Goal: Task Accomplishment & Management: Manage account settings

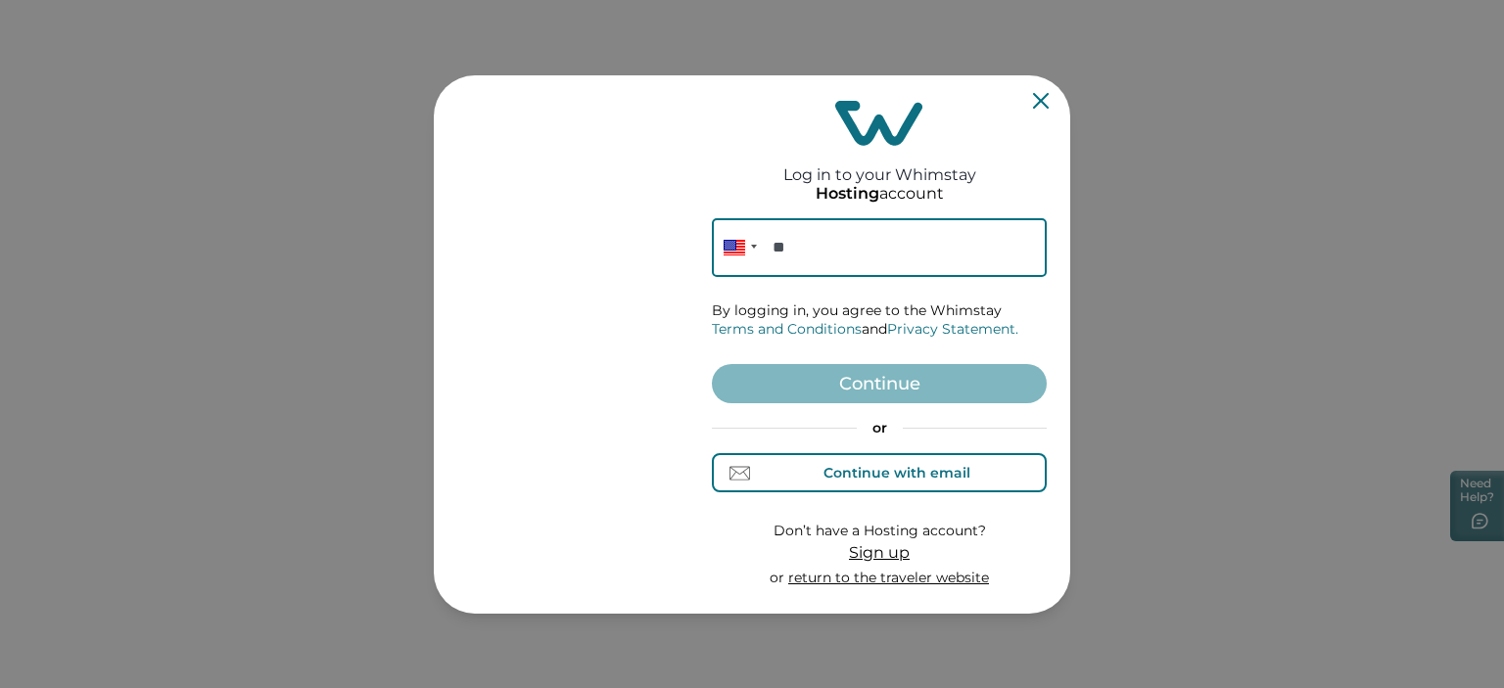
click at [867, 475] on div "Continue with email" at bounding box center [897, 473] width 147 height 16
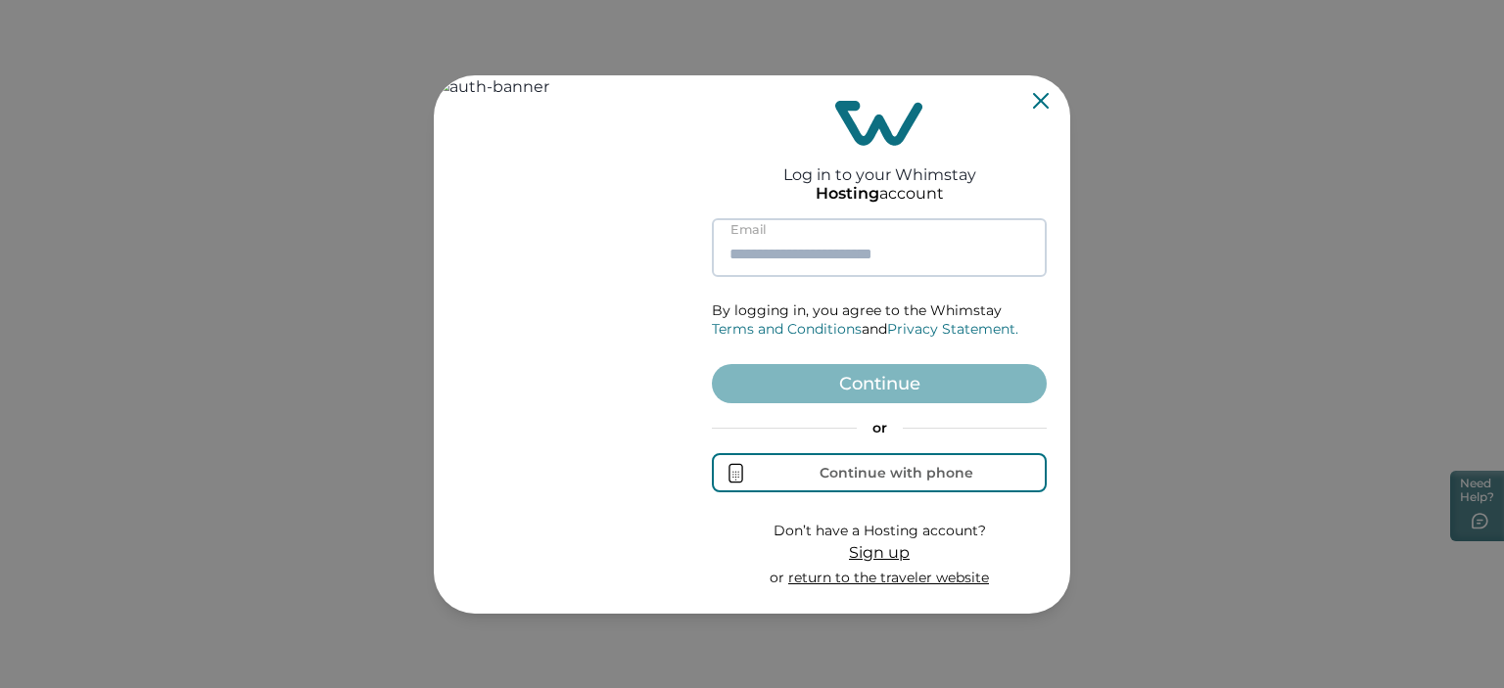
click at [795, 249] on input at bounding box center [879, 247] width 335 height 59
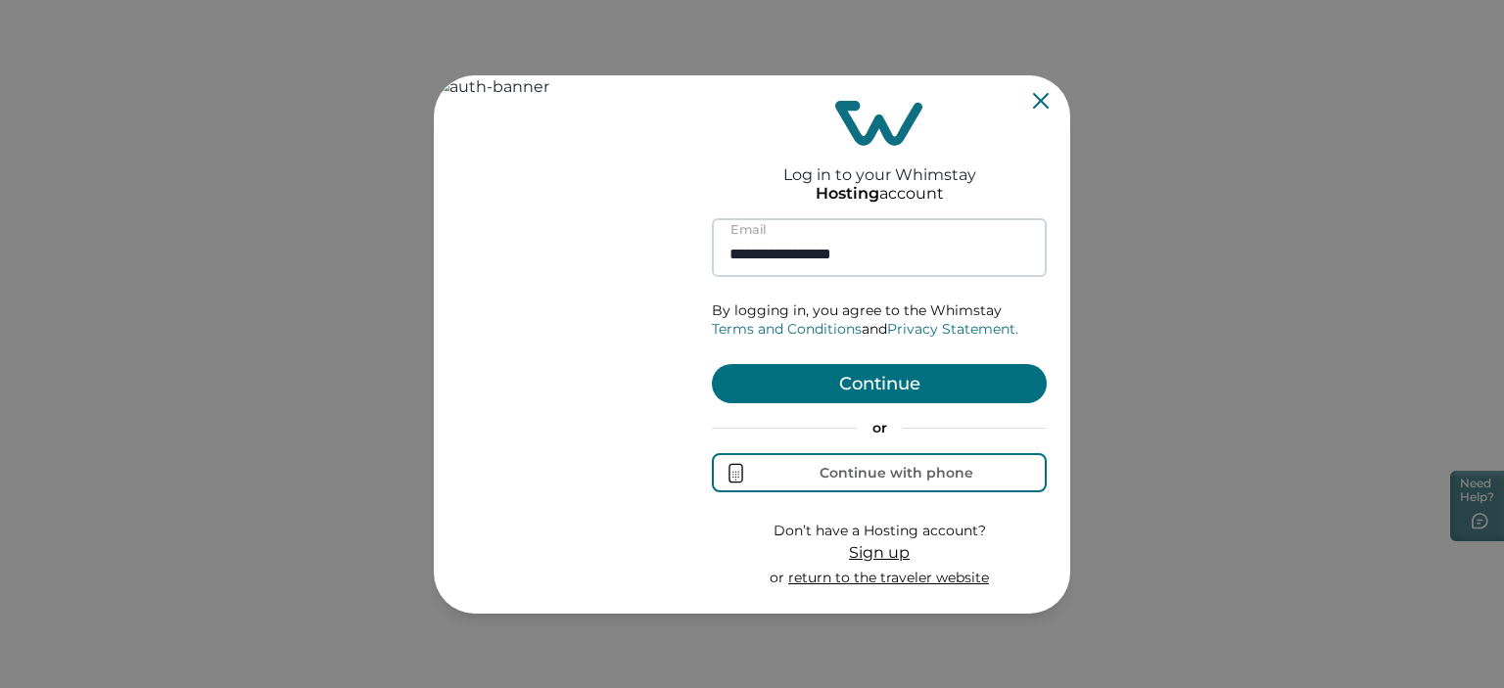
type input "**********"
click at [712, 364] on button "Continue" at bounding box center [879, 383] width 335 height 39
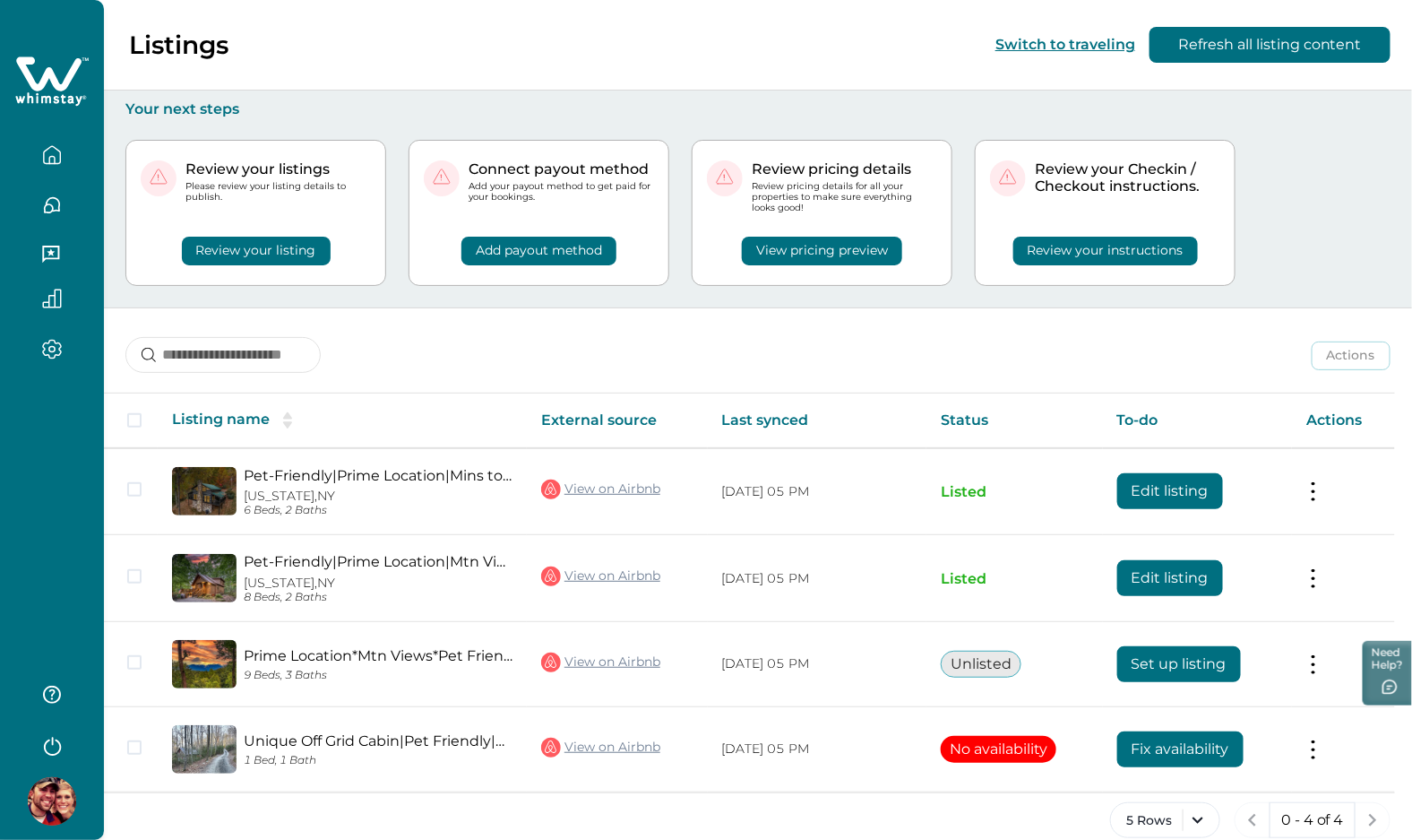
click at [67, 797] on img at bounding box center [51, 801] width 49 height 48
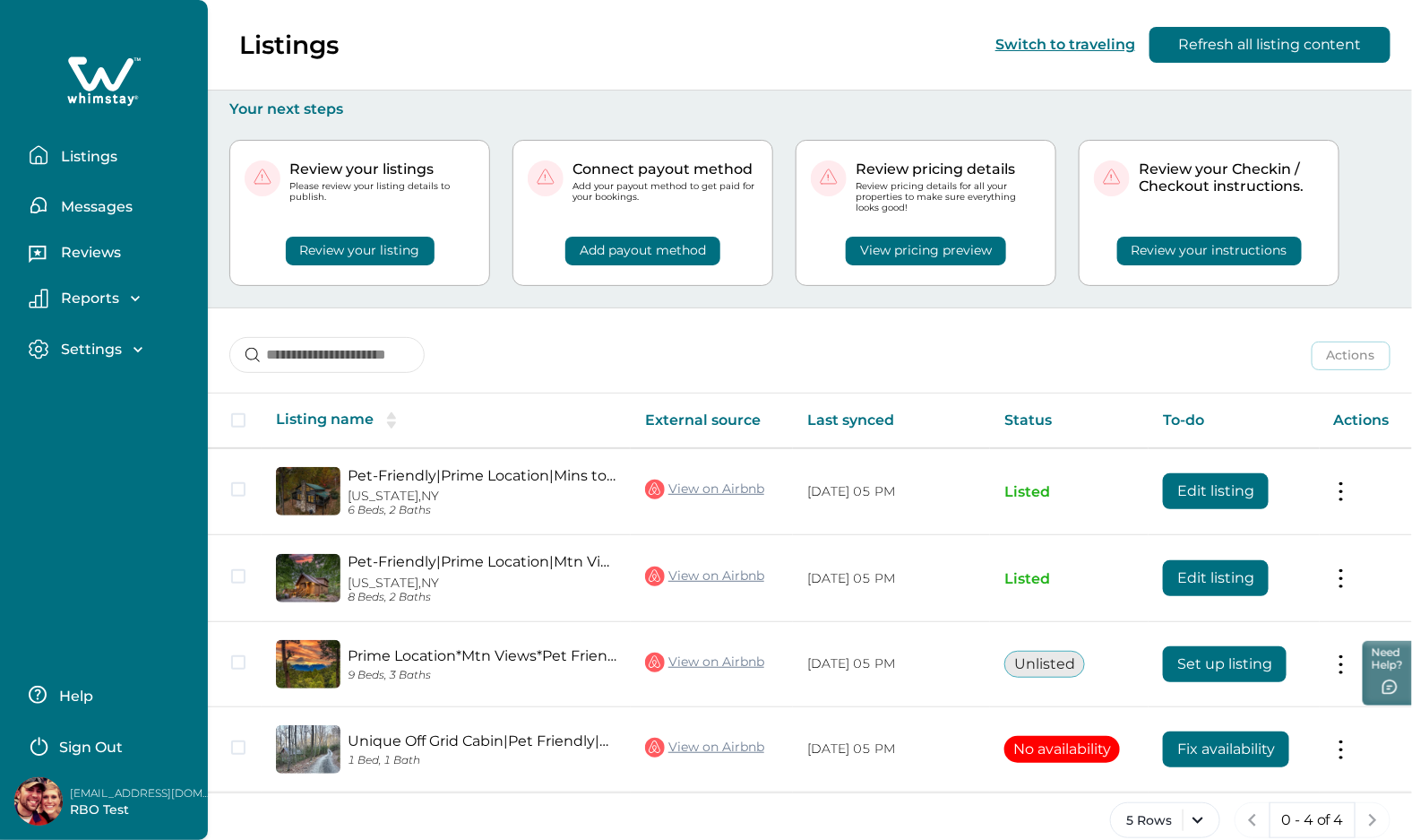
click at [52, 619] on div "Listings Messages Reviews Reports Earnings Reservations Payouts Settings Profil…" at bounding box center [103, 420] width 208 height 840
click at [102, 745] on p "Sign Out" at bounding box center [92, 748] width 64 height 18
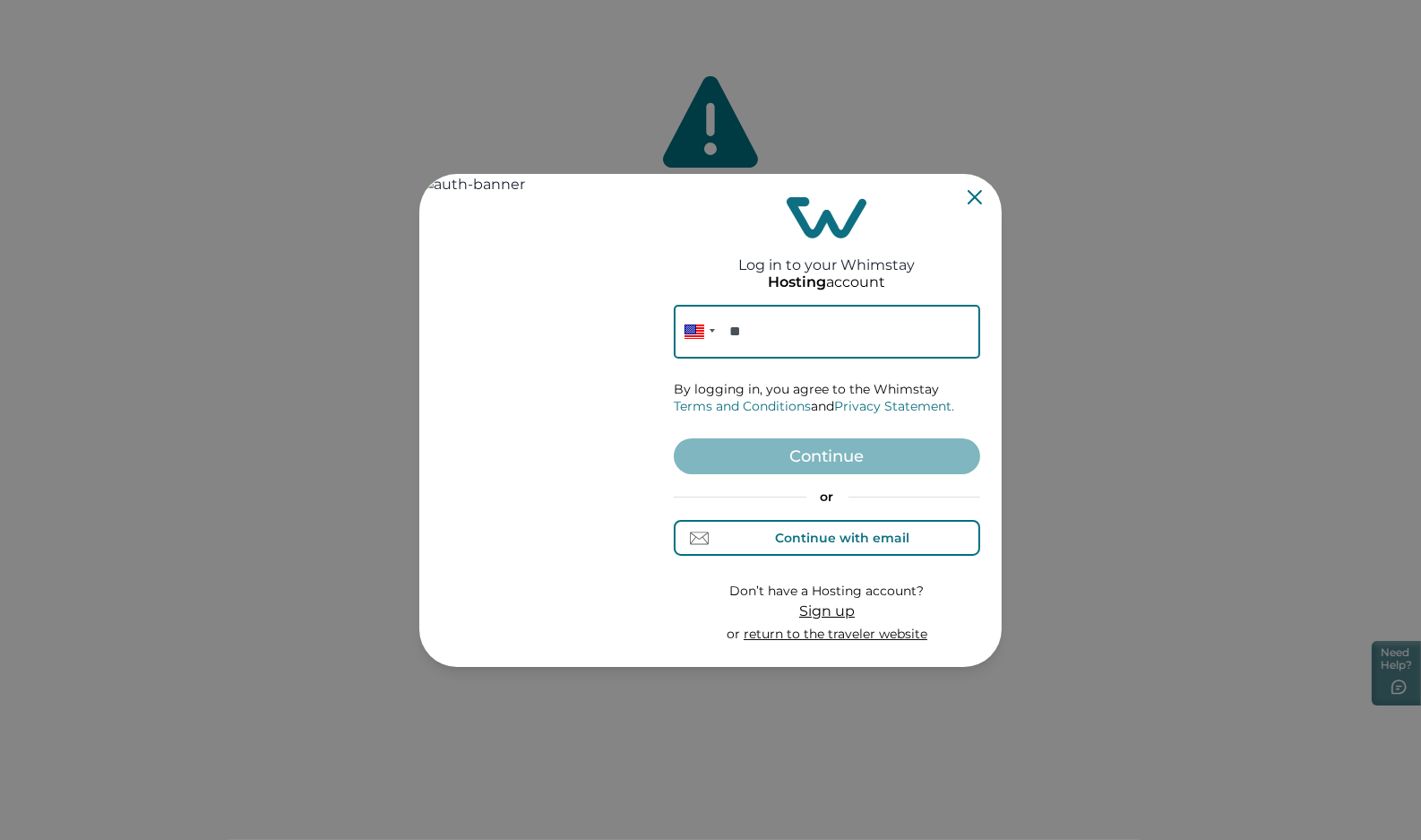
click at [807, 538] on div "Continue with email" at bounding box center [843, 538] width 135 height 15
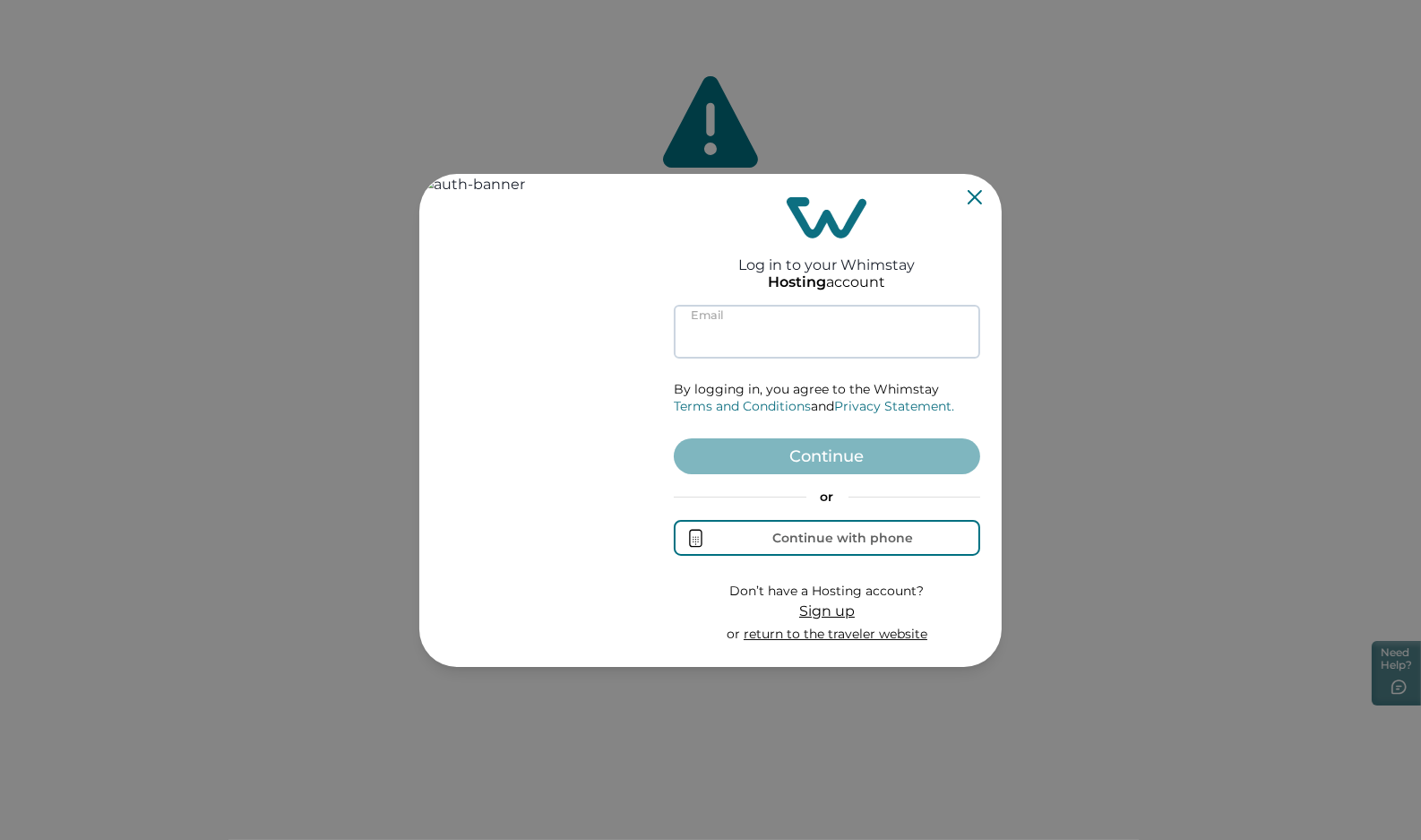
click at [795, 329] on input at bounding box center [826, 331] width 307 height 54
paste input "**********"
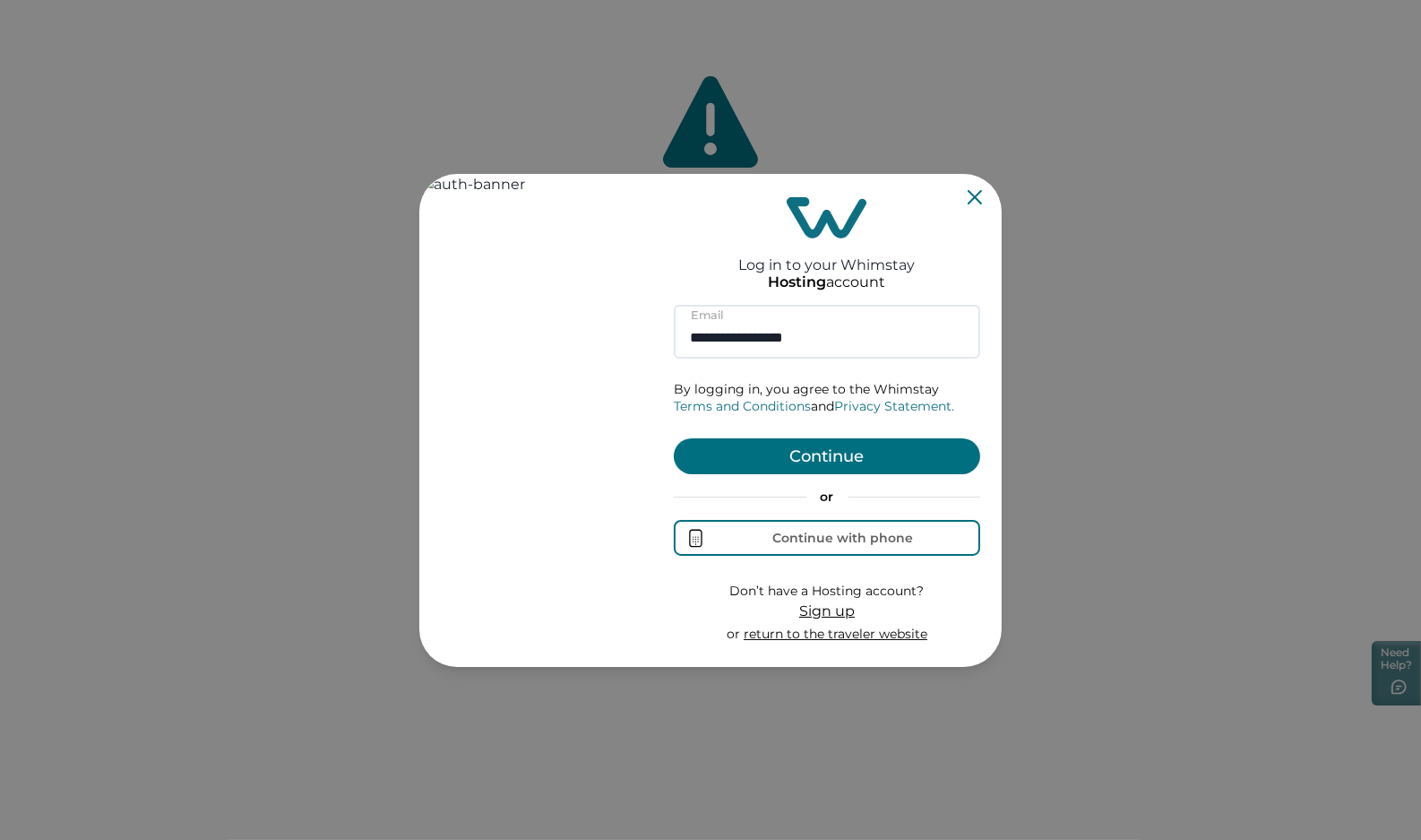
type input "**********"
click at [805, 459] on button "Continue" at bounding box center [826, 456] width 307 height 36
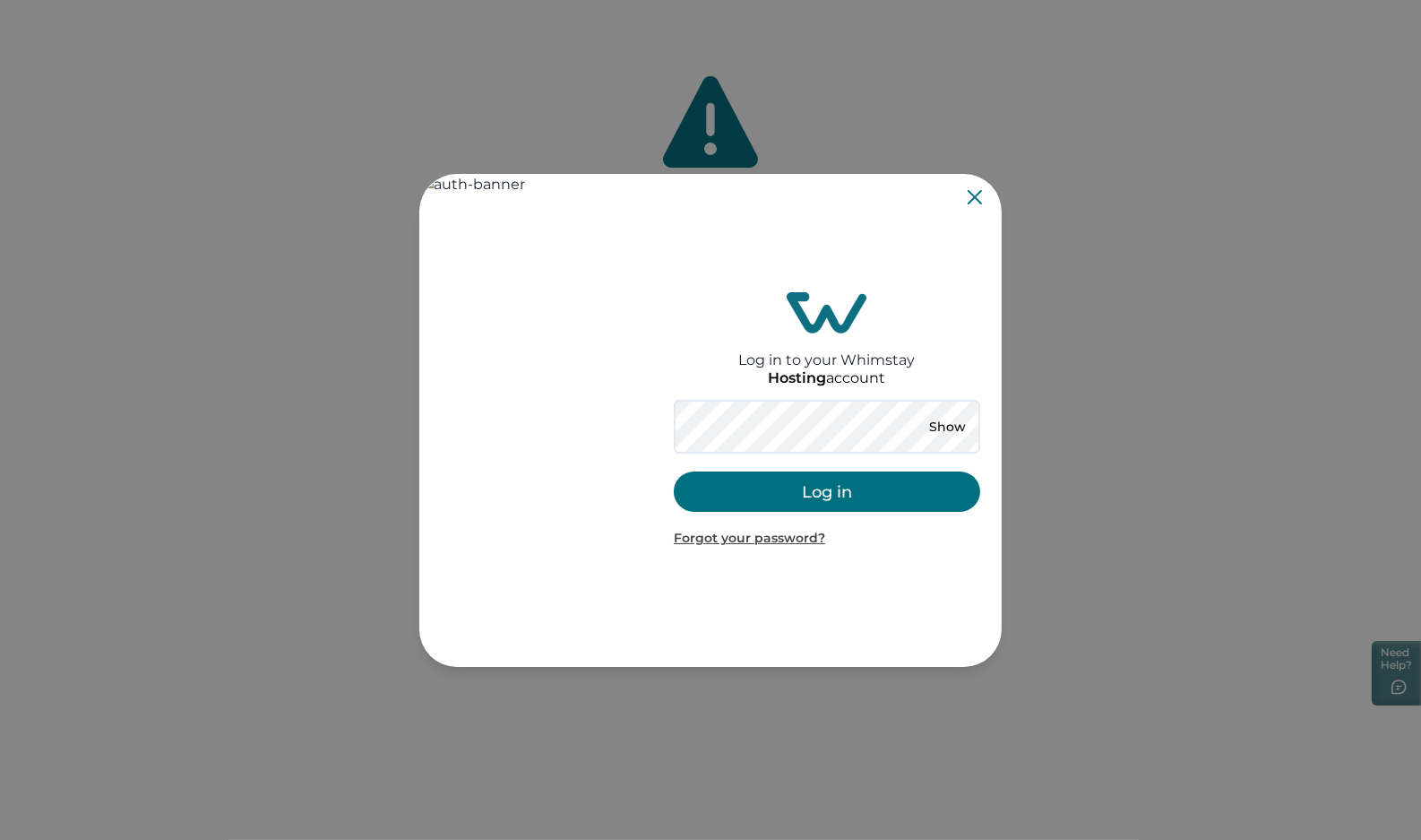
click at [809, 490] on button "Log in" at bounding box center [826, 491] width 307 height 40
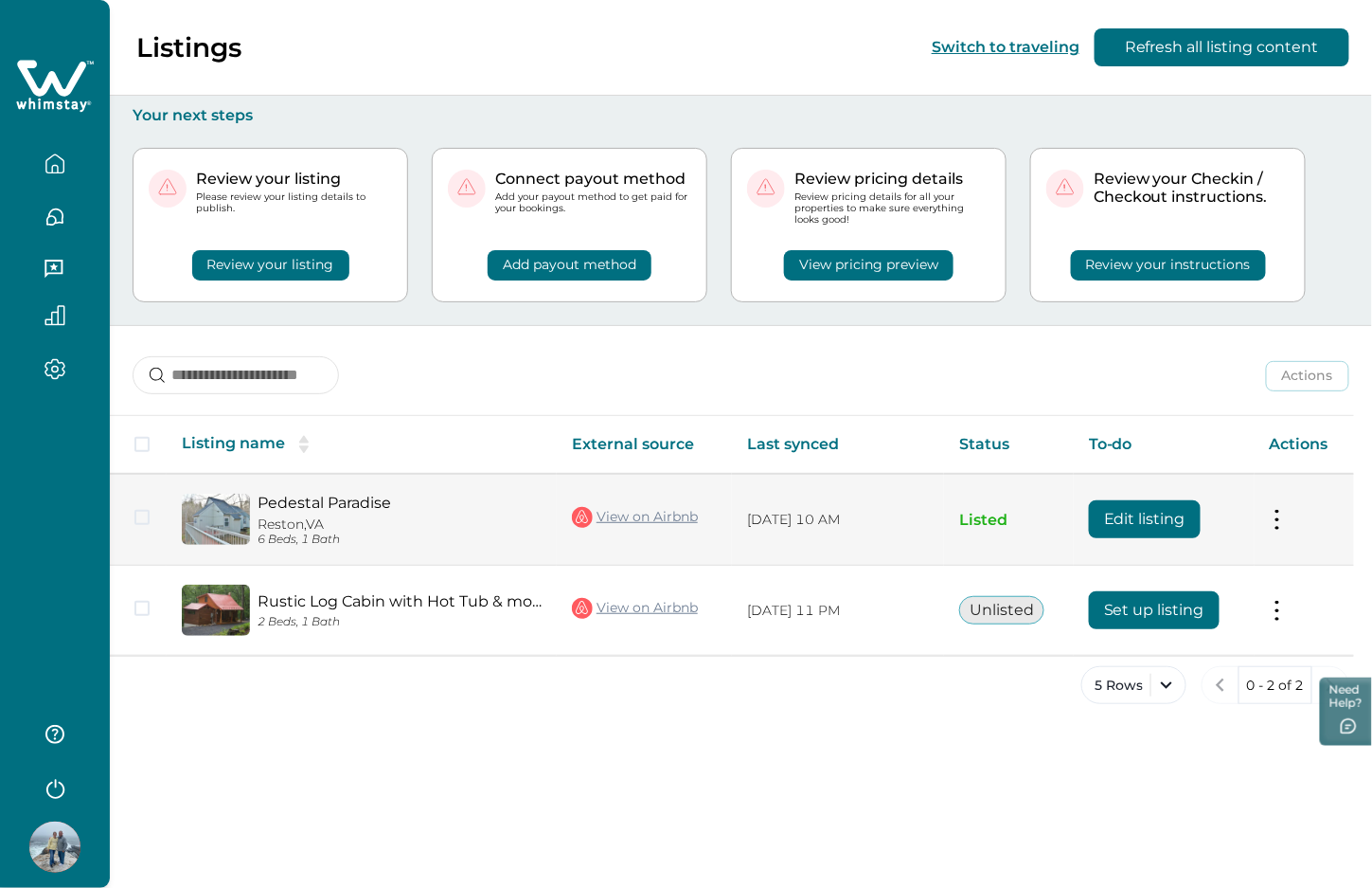
click at [1157, 517] on button "Edit listing" at bounding box center [1145, 518] width 112 height 38
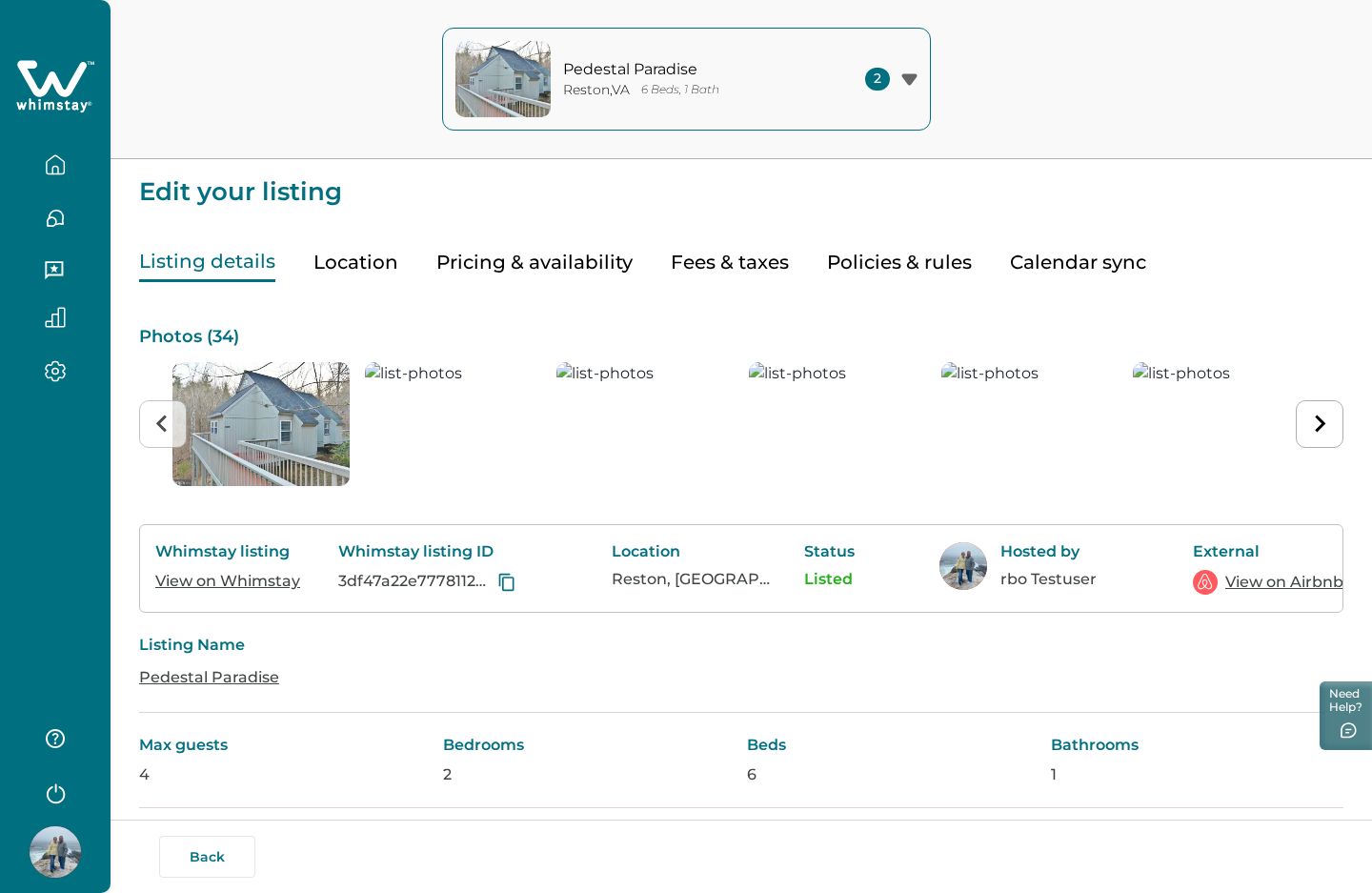
click at [919, 260] on button "Policies & rules" at bounding box center [899, 263] width 145 height 39
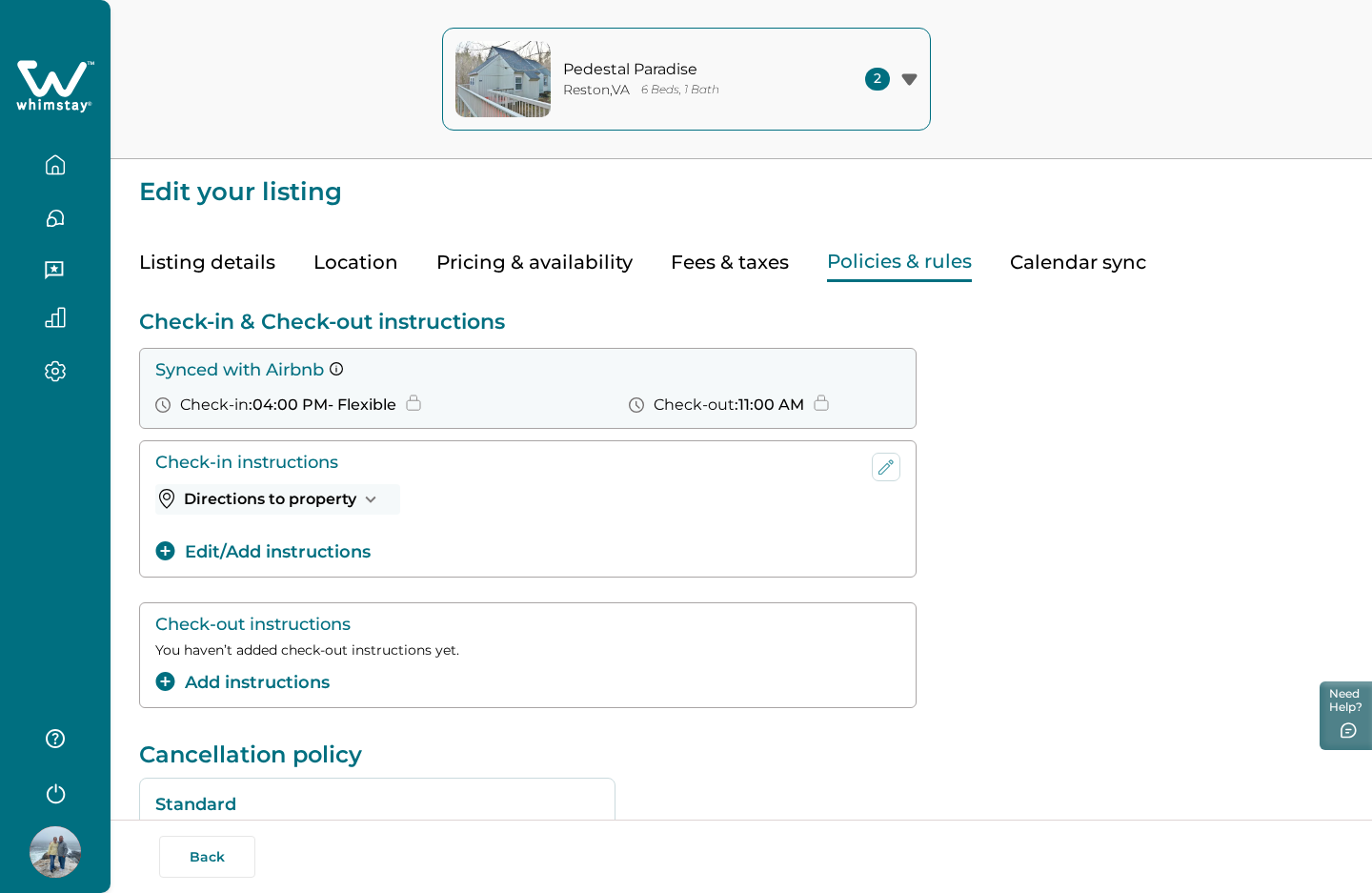
click at [59, 97] on icon at bounding box center [55, 87] width 78 height 57
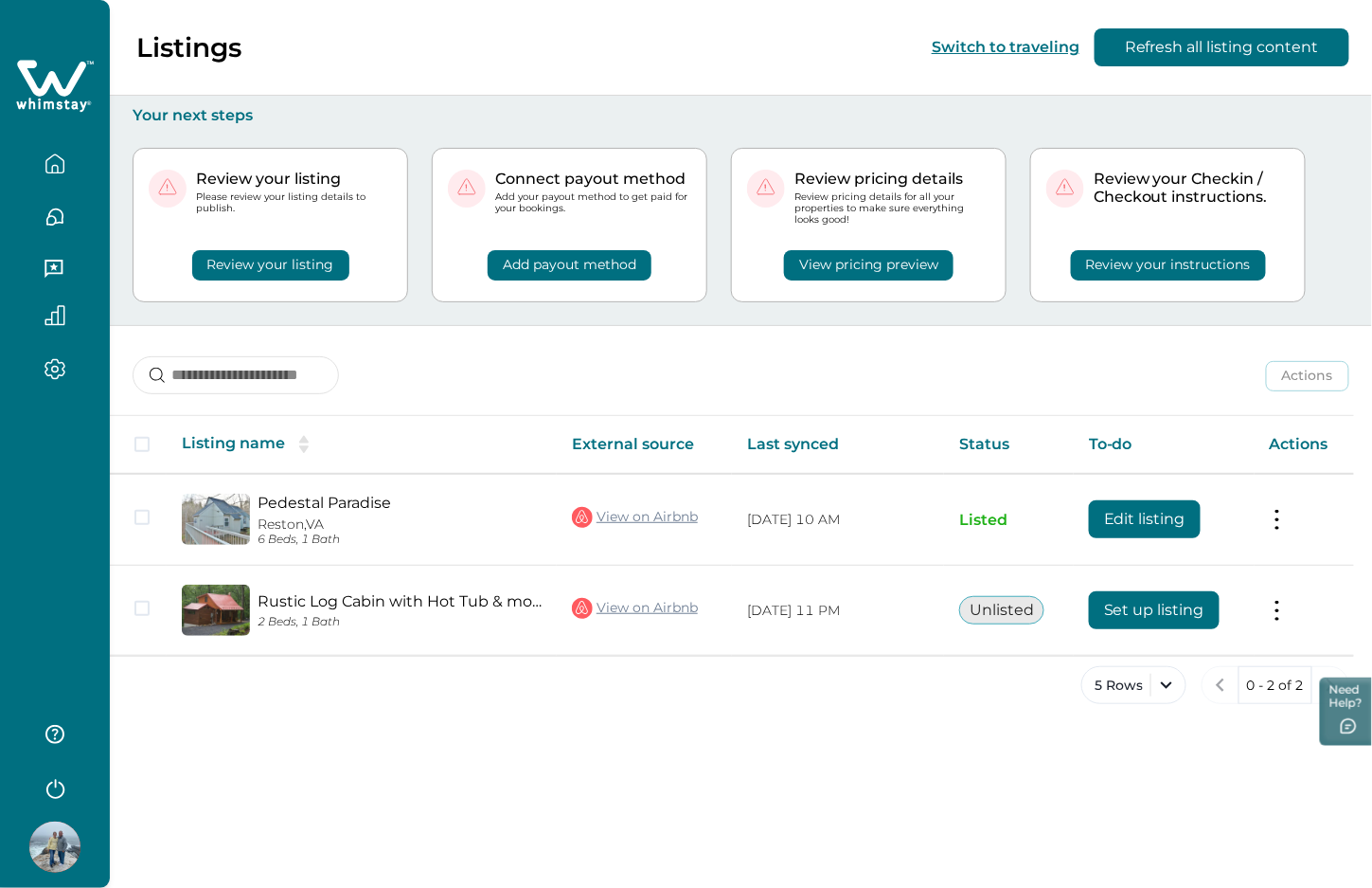
click at [305, 263] on button "Review your listing" at bounding box center [271, 265] width 158 height 30
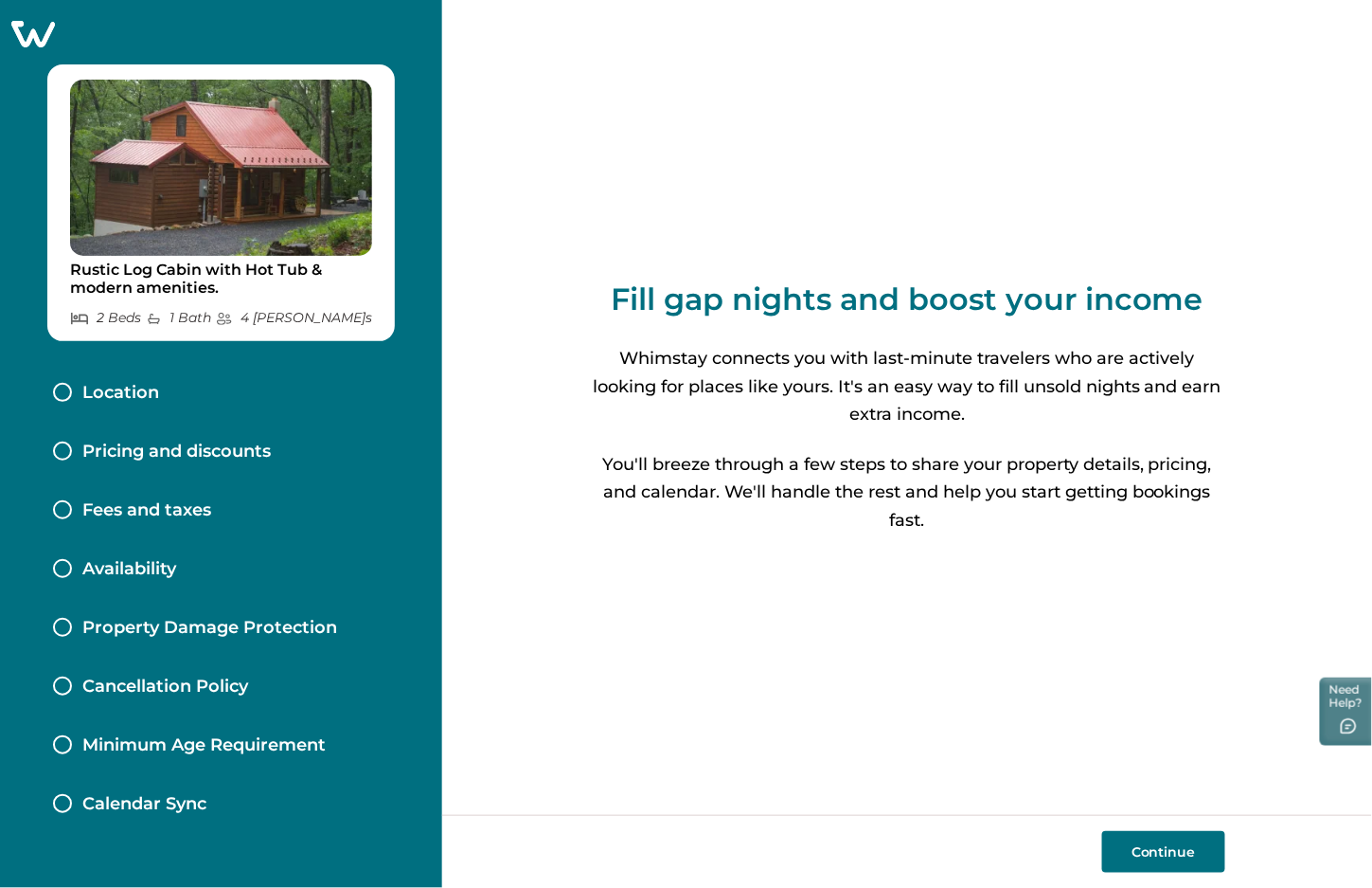
click at [39, 37] on icon at bounding box center [33, 34] width 46 height 29
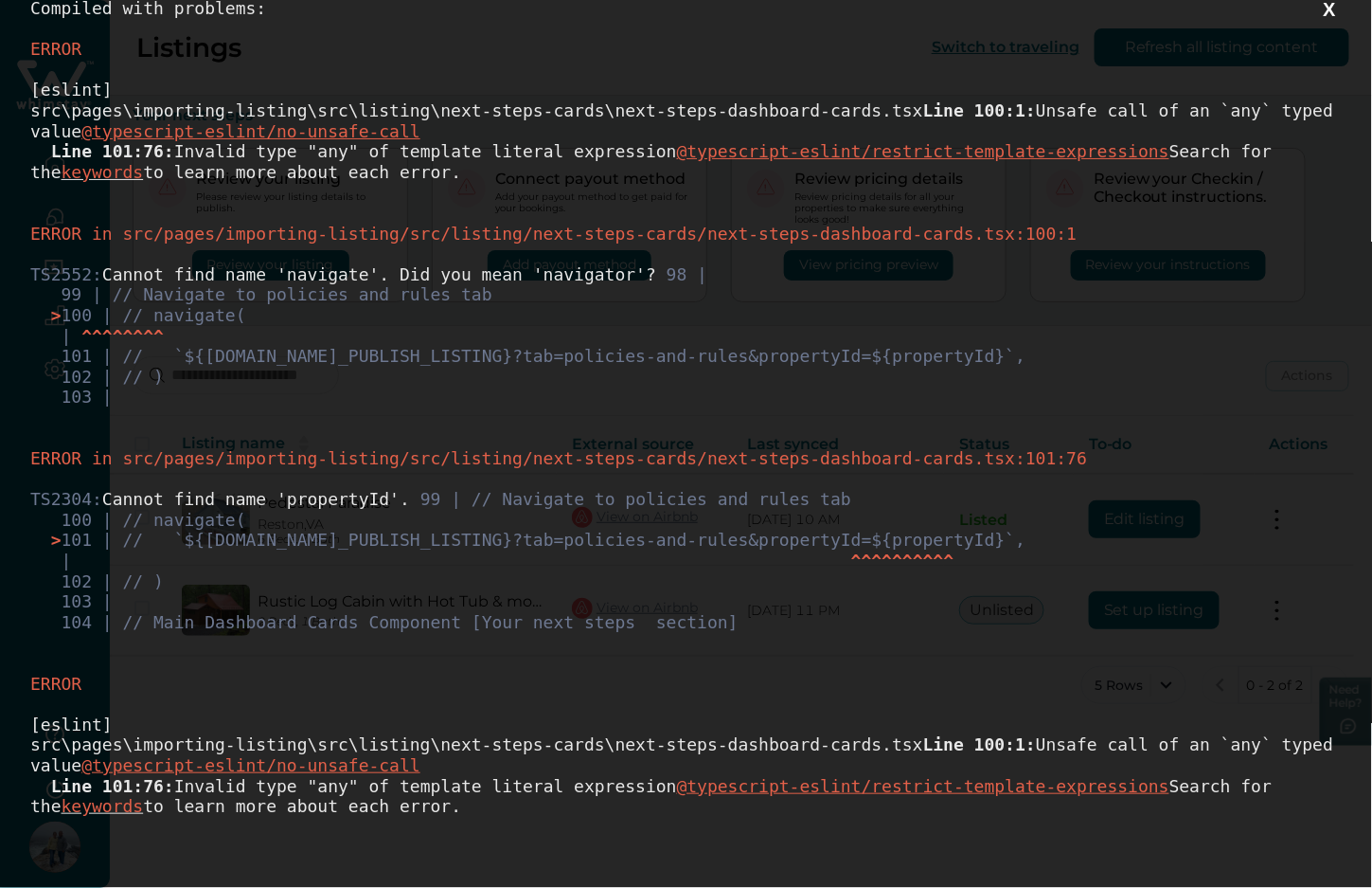
scroll to position [114, 0]
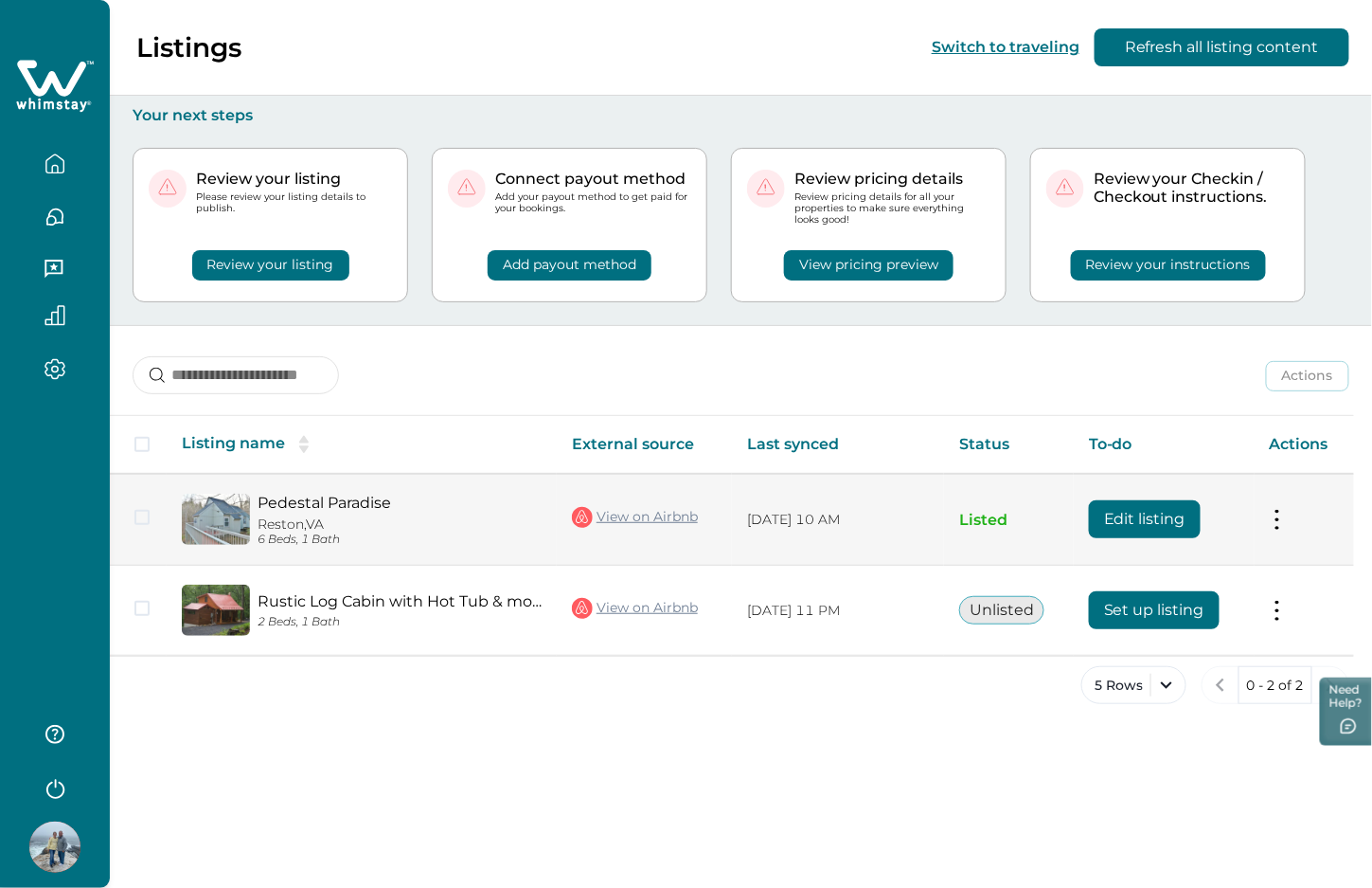
click at [1102, 528] on button "Edit listing" at bounding box center [1145, 518] width 112 height 38
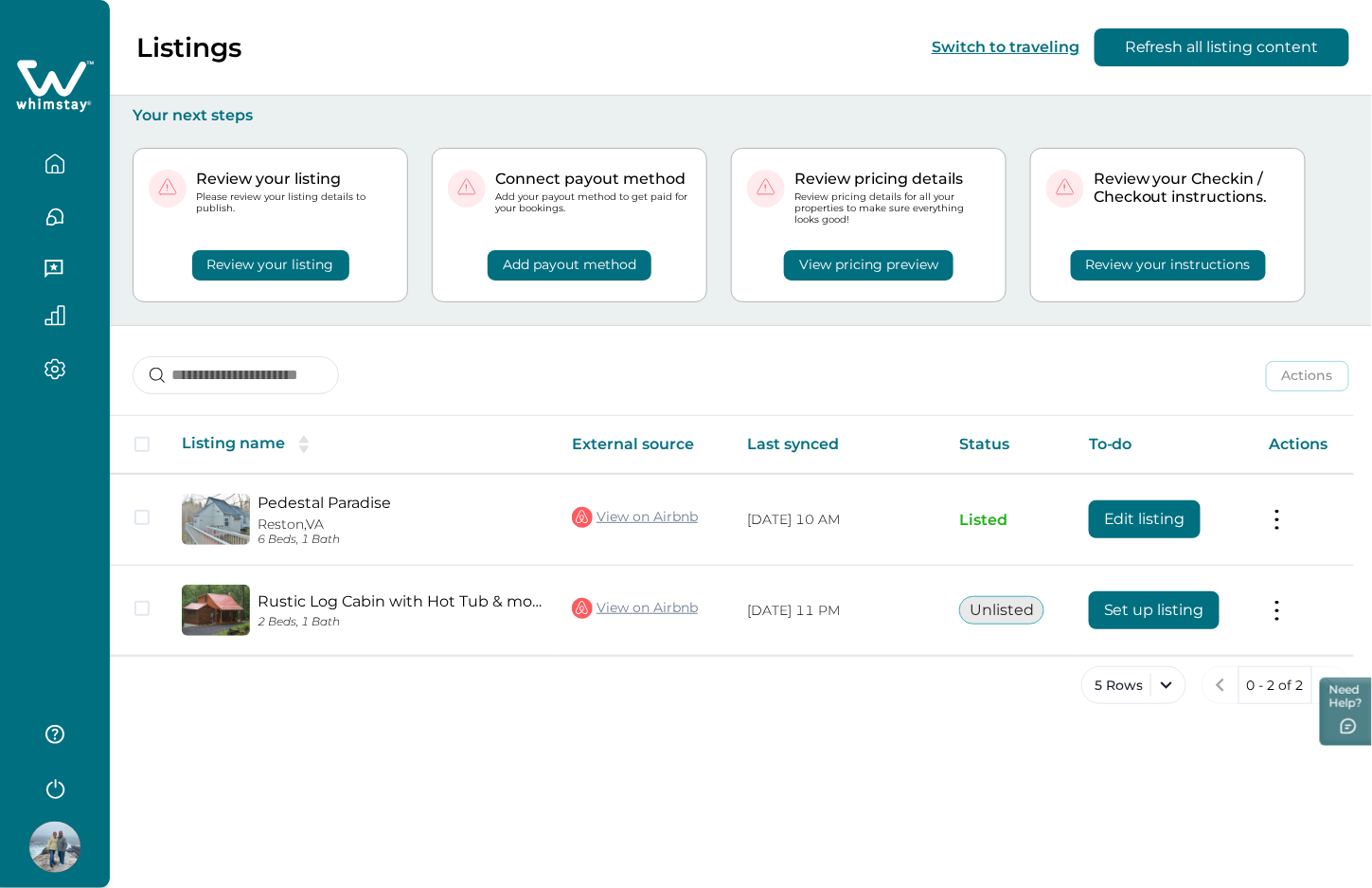
click at [1114, 267] on button "Review your instructions" at bounding box center [1169, 265] width 195 height 30
click at [1148, 271] on button "Review your instructions" at bounding box center [1169, 265] width 195 height 30
click at [1173, 256] on button "Review your instructions" at bounding box center [1169, 265] width 195 height 30
click at [1155, 254] on button "Review your instructions" at bounding box center [1169, 265] width 195 height 30
click at [1143, 262] on button "Review your instructions" at bounding box center [1169, 265] width 195 height 30
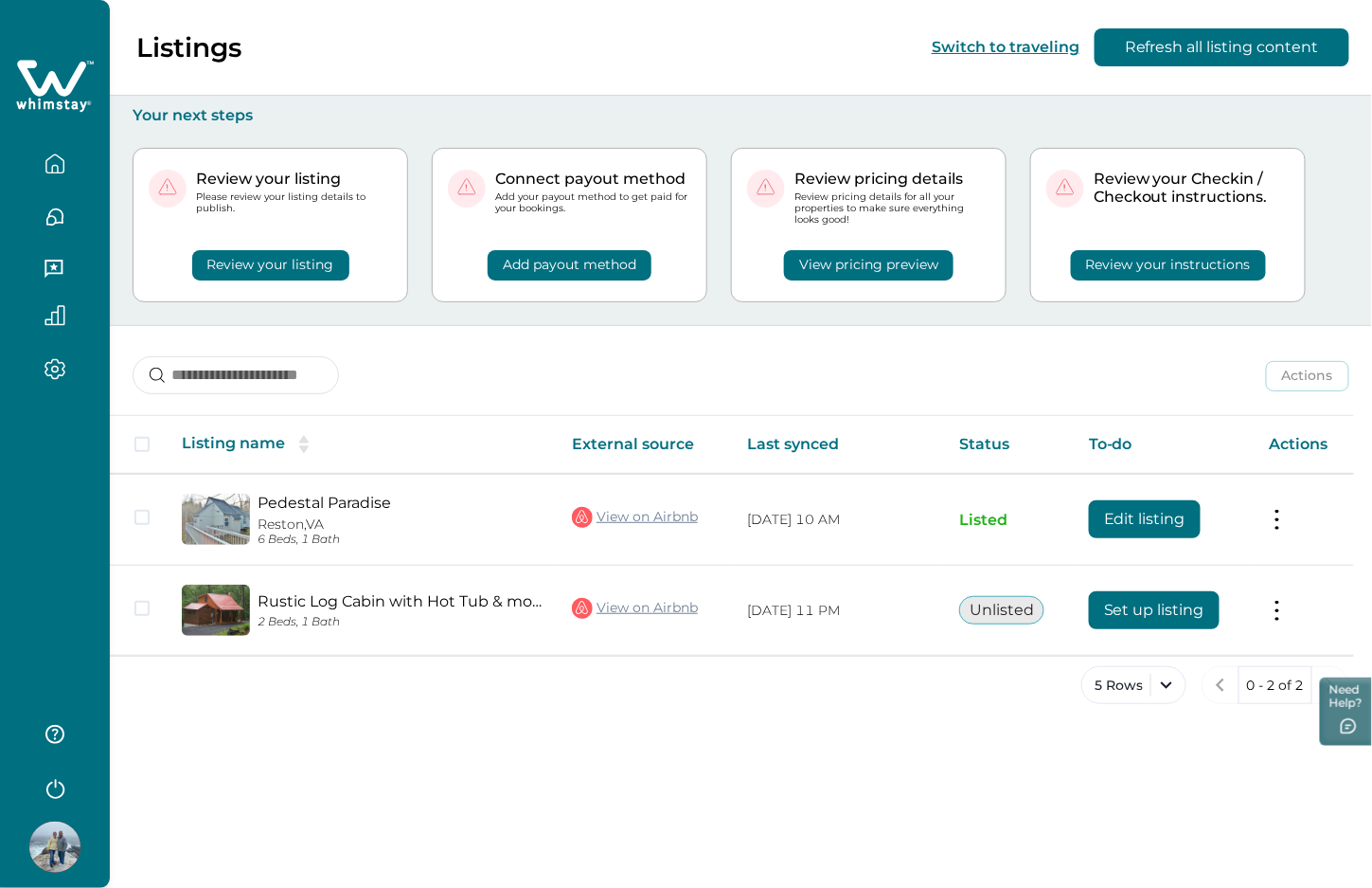
click at [57, 788] on icon "button" at bounding box center [54, 786] width 28 height 28
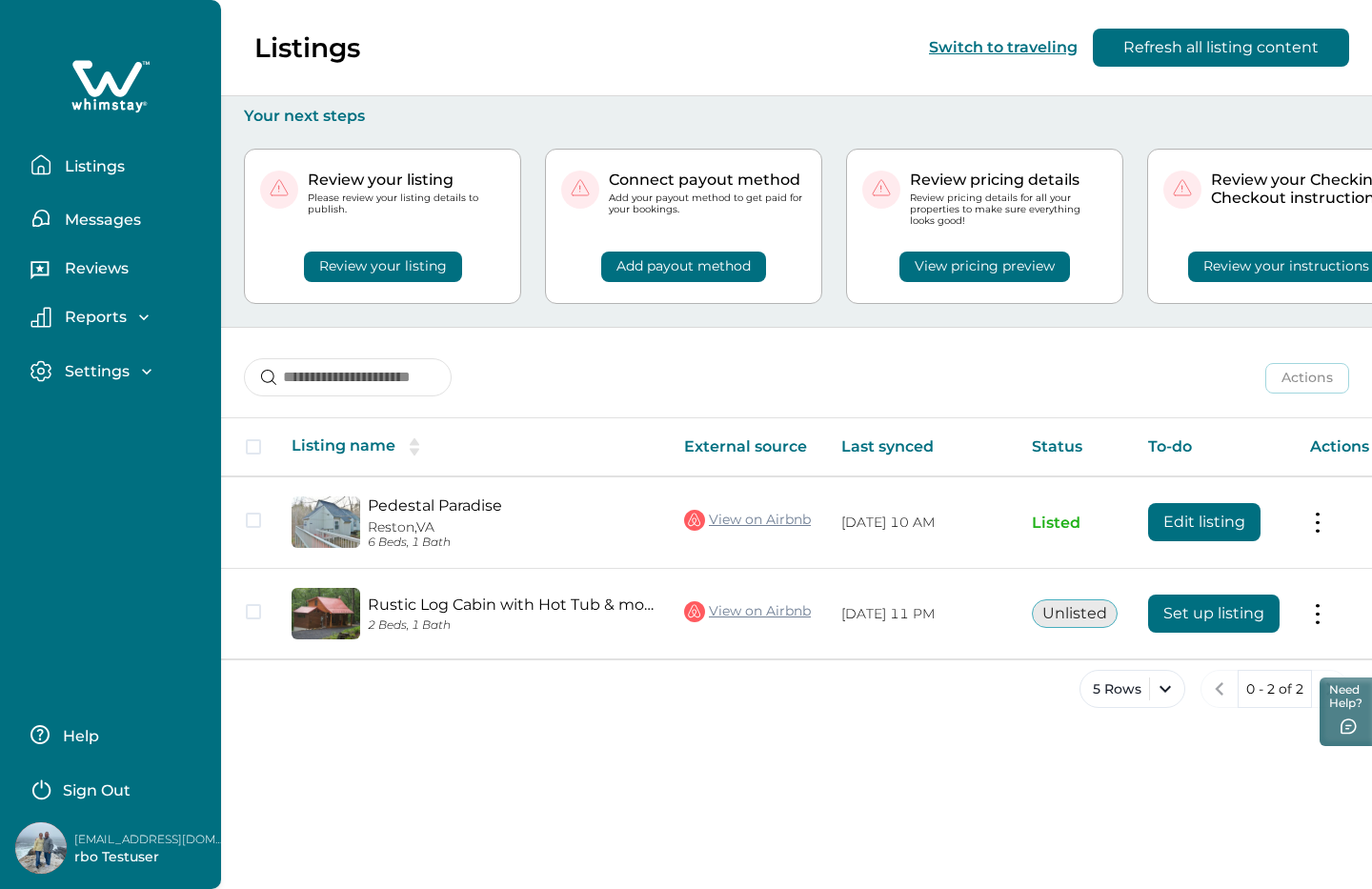
click at [68, 781] on p "Sign Out" at bounding box center [97, 791] width 68 height 19
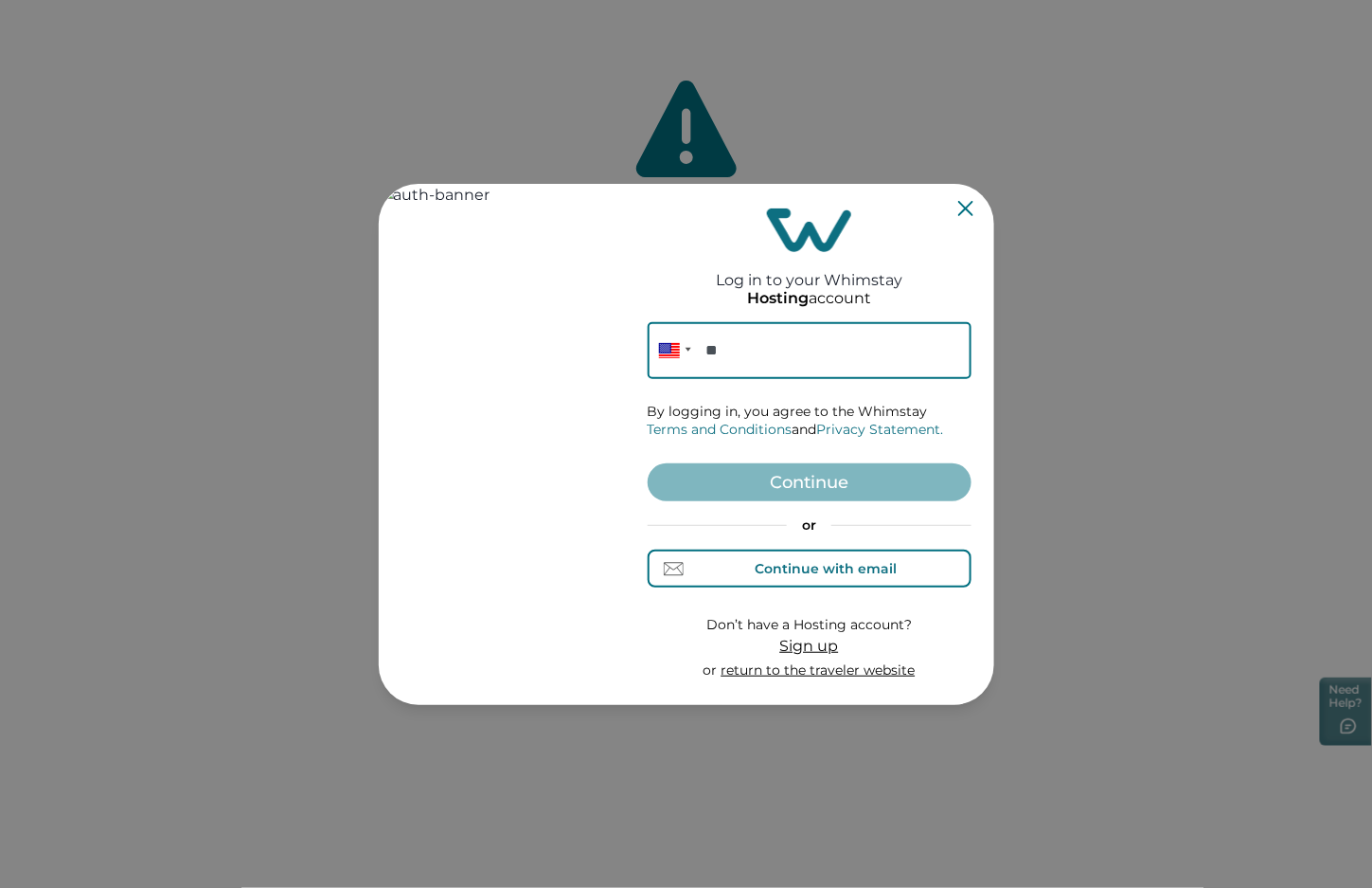
click at [834, 566] on div "Continue with email" at bounding box center [826, 569] width 142 height 15
click at [703, 345] on input at bounding box center [809, 350] width 324 height 57
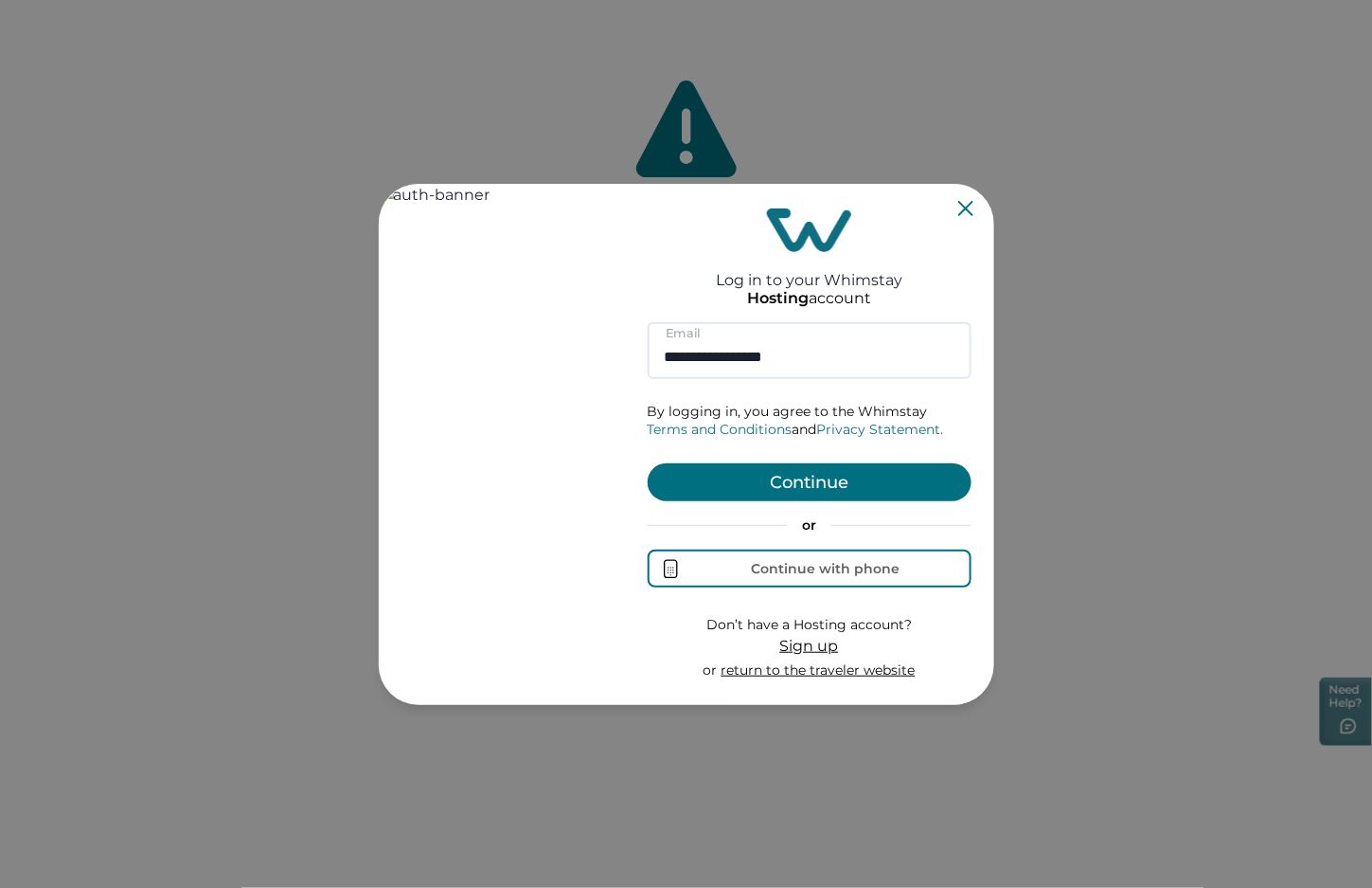
type input "**********"
click at [730, 471] on button "Continue" at bounding box center [809, 482] width 324 height 38
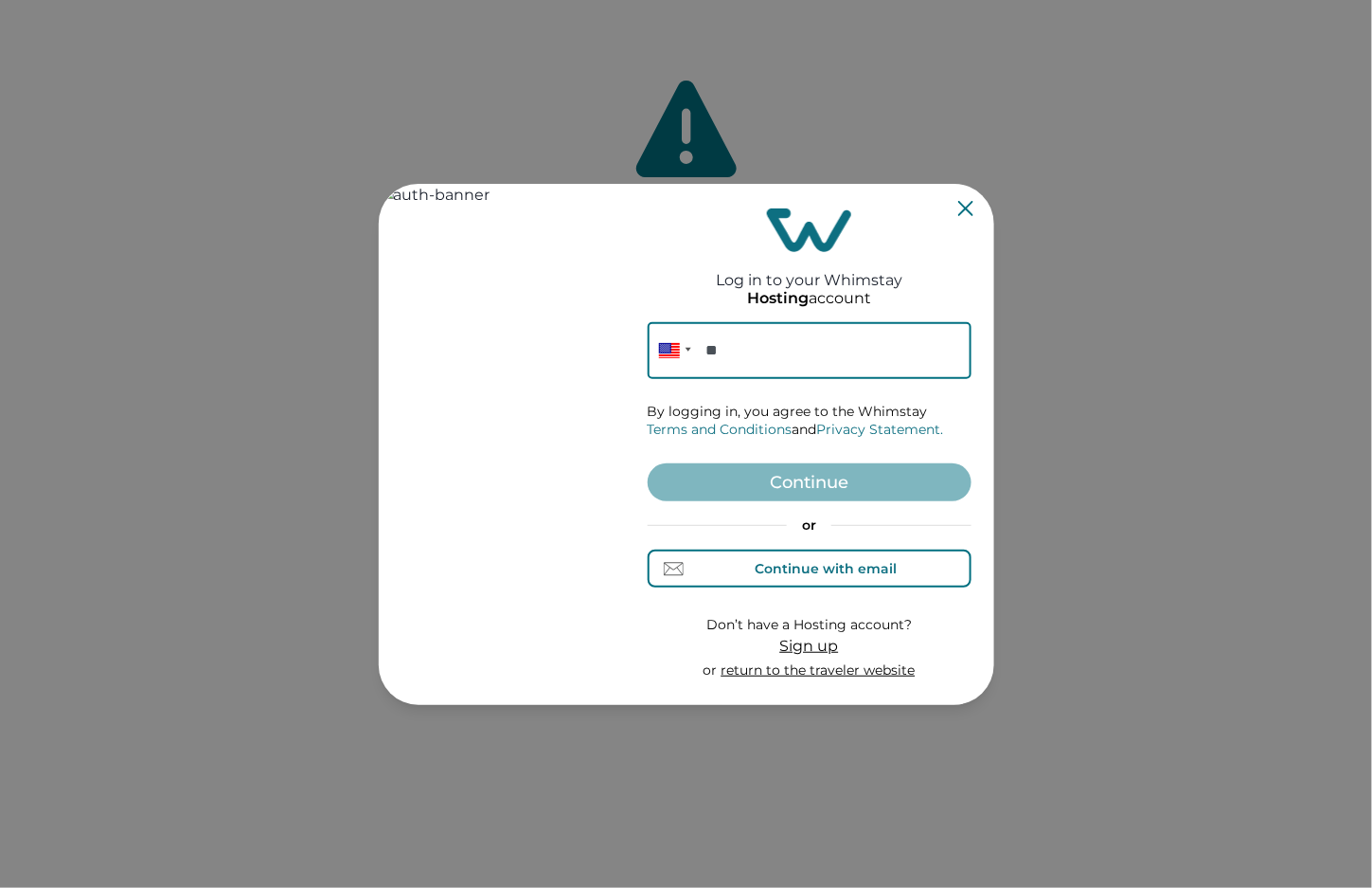
click at [800, 563] on div "Continue with email" at bounding box center [826, 569] width 142 height 15
click at [764, 370] on input at bounding box center [809, 350] width 324 height 57
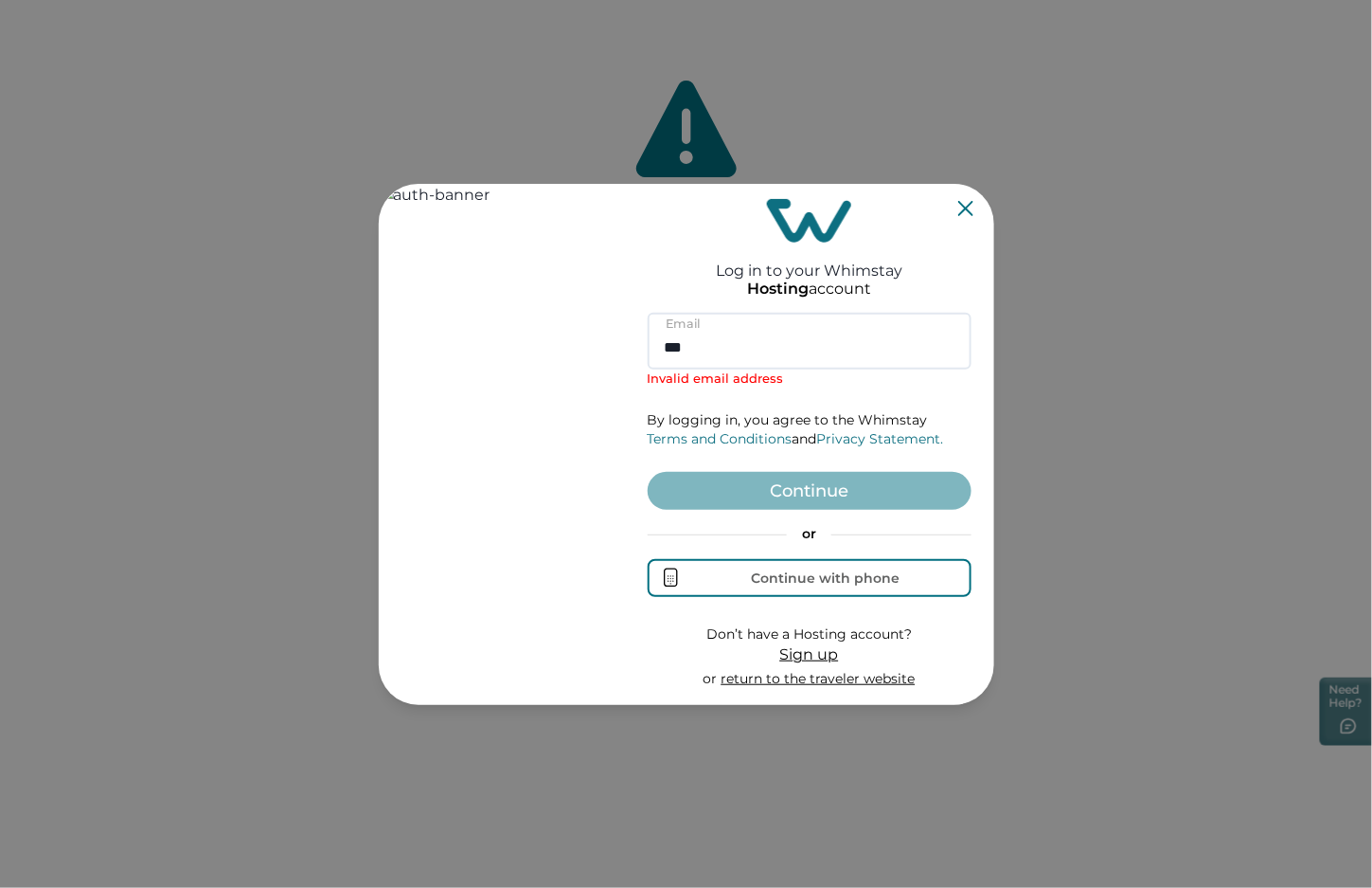
type input "***"
